Goal: Contribute content

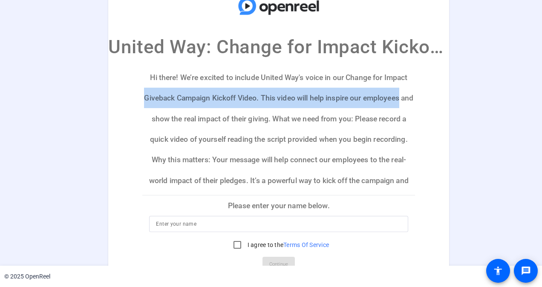
drag, startPoint x: 410, startPoint y: 79, endPoint x: 411, endPoint y: 89, distance: 9.8
click at [411, 89] on p "Hi there! We’re excited to include United Way's voice in our Change for Impact …" at bounding box center [278, 131] width 273 height 128
drag, startPoint x: 411, startPoint y: 89, endPoint x: 435, endPoint y: 108, distance: 31.3
click at [435, 108] on mat-card "United Way: Change for Impact Kickoff Video Hi there! We’re excited to include …" at bounding box center [278, 132] width 341 height 299
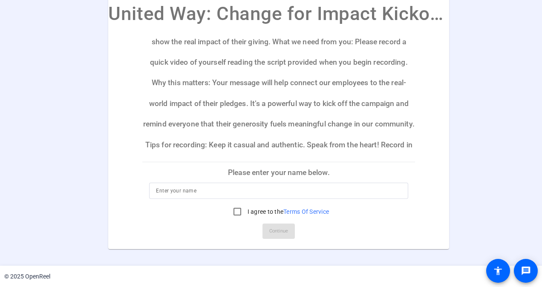
scroll to position [85, 0]
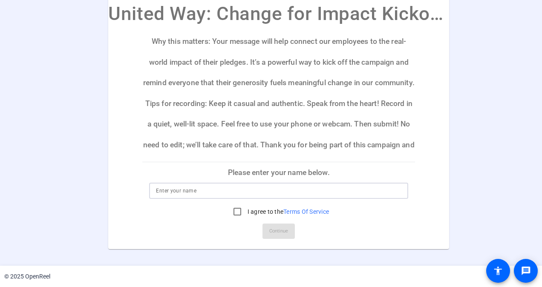
click at [212, 194] on input at bounding box center [278, 191] width 245 height 10
type input "Tarkisha"
click at [233, 213] on input "I agree to the Terms Of Service" at bounding box center [237, 211] width 17 height 17
checkbox input "true"
click at [282, 229] on span "Continue" at bounding box center [278, 231] width 19 height 13
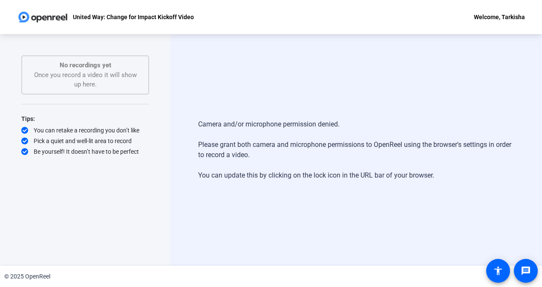
click at [500, 19] on div "Welcome, Tarkisha" at bounding box center [499, 17] width 51 height 10
drag, startPoint x: 257, startPoint y: 69, endPoint x: 143, endPoint y: 100, distance: 118.5
click at [256, 69] on div at bounding box center [271, 143] width 542 height 287
click at [81, 84] on div "No recordings yet Once you record a video it will show up here." at bounding box center [85, 74] width 109 height 29
click at [525, 274] on mat-icon "message" at bounding box center [525, 271] width 10 height 10
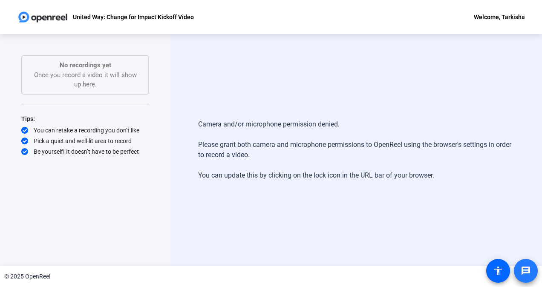
click at [522, 267] on mat-icon "message" at bounding box center [525, 271] width 10 height 10
click at [166, 72] on div "Start Recording No recordings yet Once you record a video it will show up here.…" at bounding box center [85, 150] width 170 height 232
click at [221, 84] on div "Camera and/or microphone permission denied. Please grant both camera and microp…" at bounding box center [355, 150] width 371 height 232
click at [479, 215] on div "Camera and/or microphone permission denied. Please grant both camera and microp…" at bounding box center [355, 150] width 371 height 232
click at [414, 63] on div "Camera and/or microphone permission denied. Please grant both camera and microp…" at bounding box center [355, 150] width 371 height 232
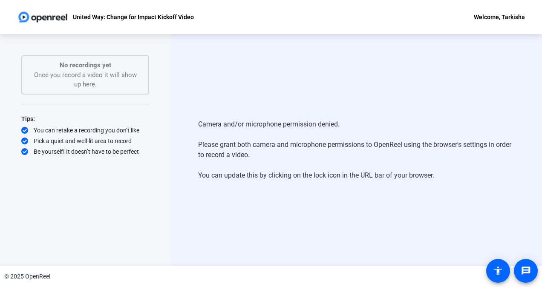
click at [293, 79] on div "Camera and/or microphone permission denied. Please grant both camera and microp…" at bounding box center [355, 150] width 371 height 232
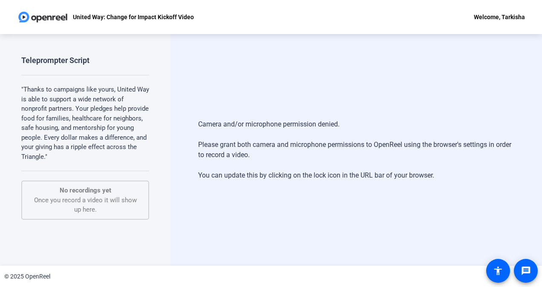
click at [290, 178] on div "Camera and/or microphone permission denied. Please grant both camera and microp…" at bounding box center [356, 150] width 316 height 78
click at [102, 13] on p "United Way: Change for Impact Kickoff Video" at bounding box center [133, 17] width 121 height 10
click at [443, 103] on div "Camera and/or microphone permission denied. Please grant both camera and microp…" at bounding box center [355, 150] width 371 height 232
click at [90, 111] on p ""Thanks to campaigns like yours, United Way is able to support a wide network o…" at bounding box center [85, 123] width 128 height 77
click at [78, 169] on div "Teleprompter Script "Thanks to campaigns like yours, United Way is able to supp…" at bounding box center [85, 140] width 128 height 171
